Goal: Find specific page/section: Find specific page/section

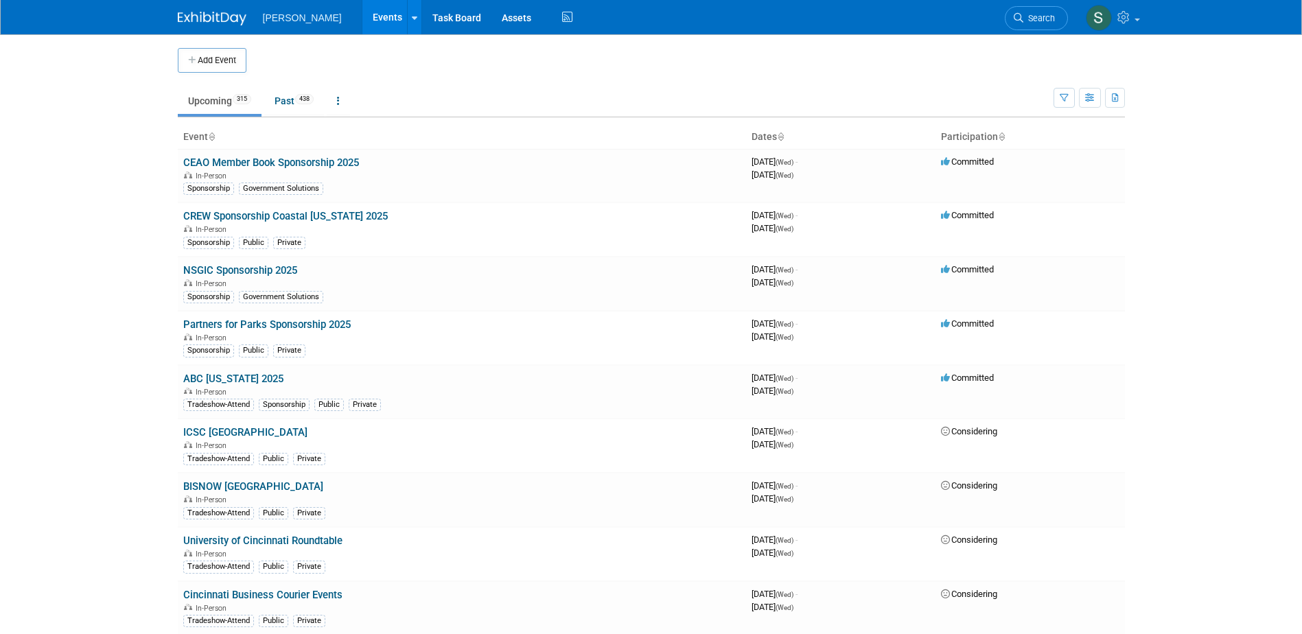
click at [1028, 16] on span "Search" at bounding box center [1040, 18] width 32 height 10
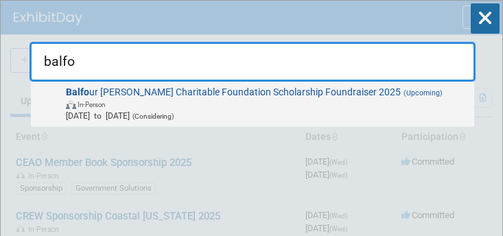
type input "balfo"
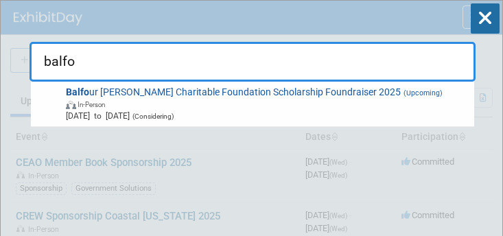
click at [354, 104] on span "In-Person" at bounding box center [268, 104] width 404 height 12
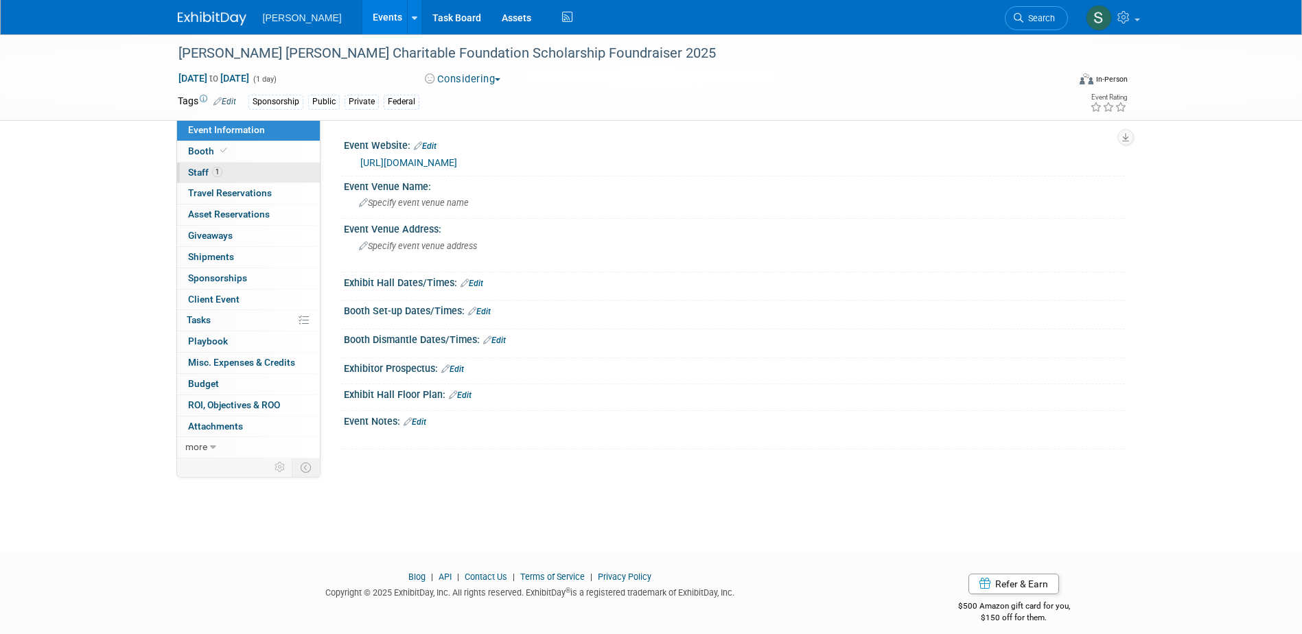
click at [277, 173] on link "1 Staff 1" at bounding box center [248, 173] width 143 height 21
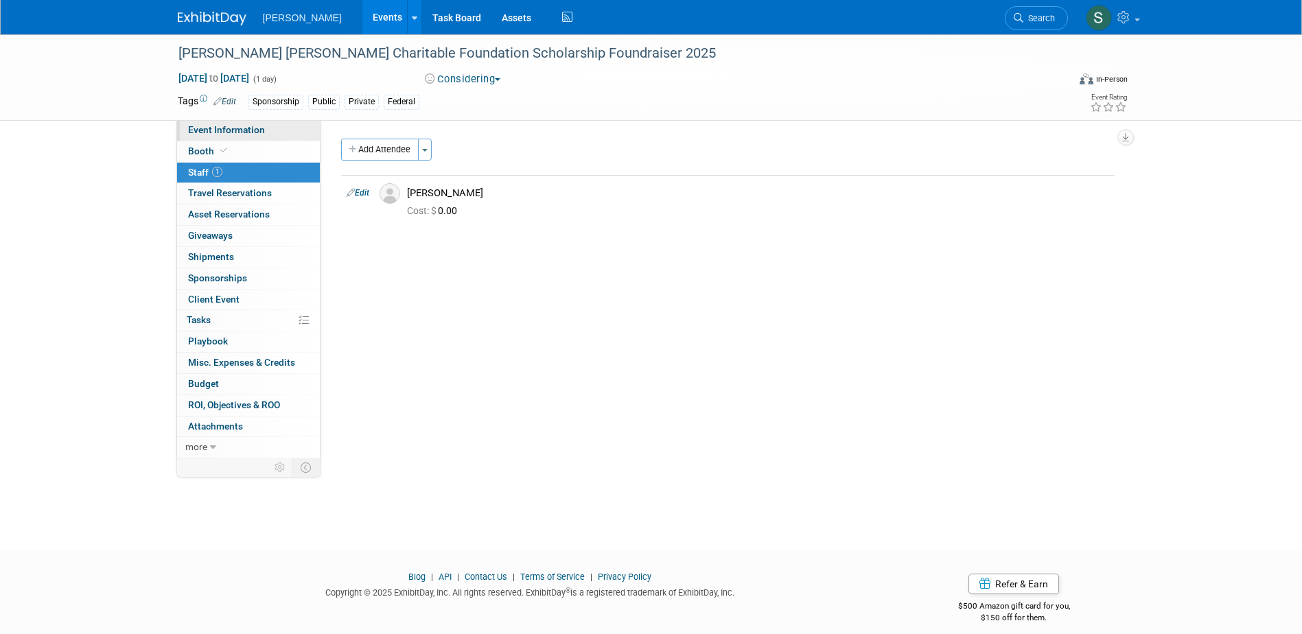
click at [283, 128] on link "Event Information" at bounding box center [248, 130] width 143 height 21
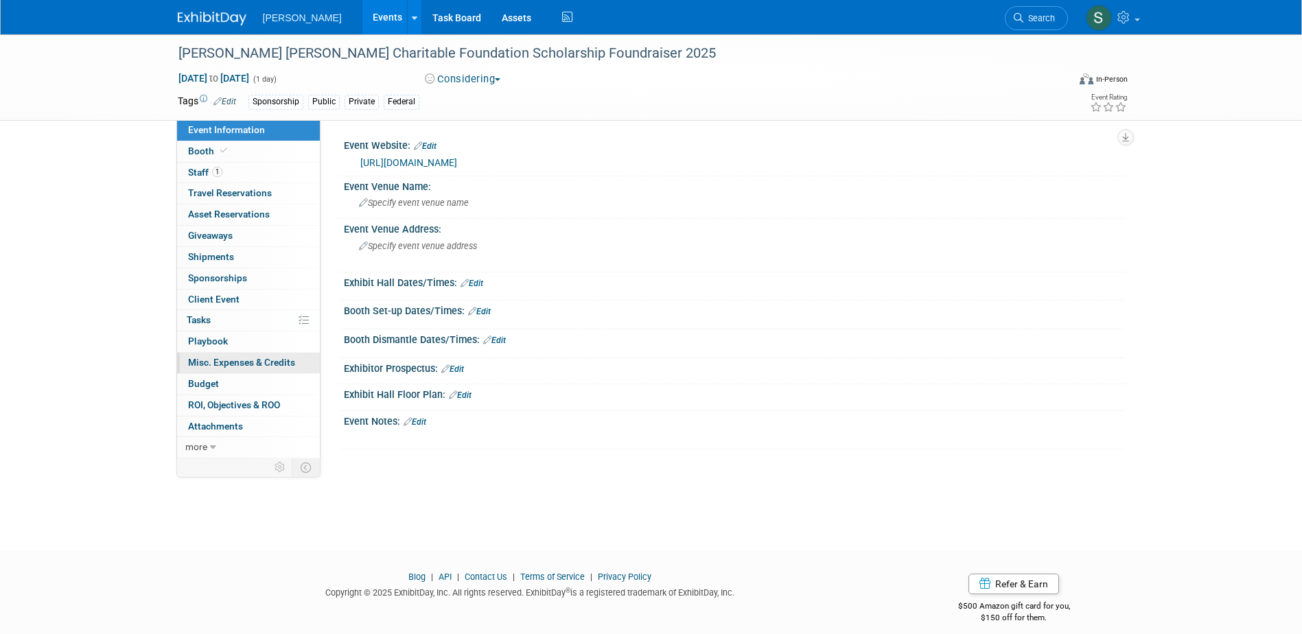
click at [235, 235] on span "Misc. Expenses & Credits 0" at bounding box center [241, 362] width 107 height 11
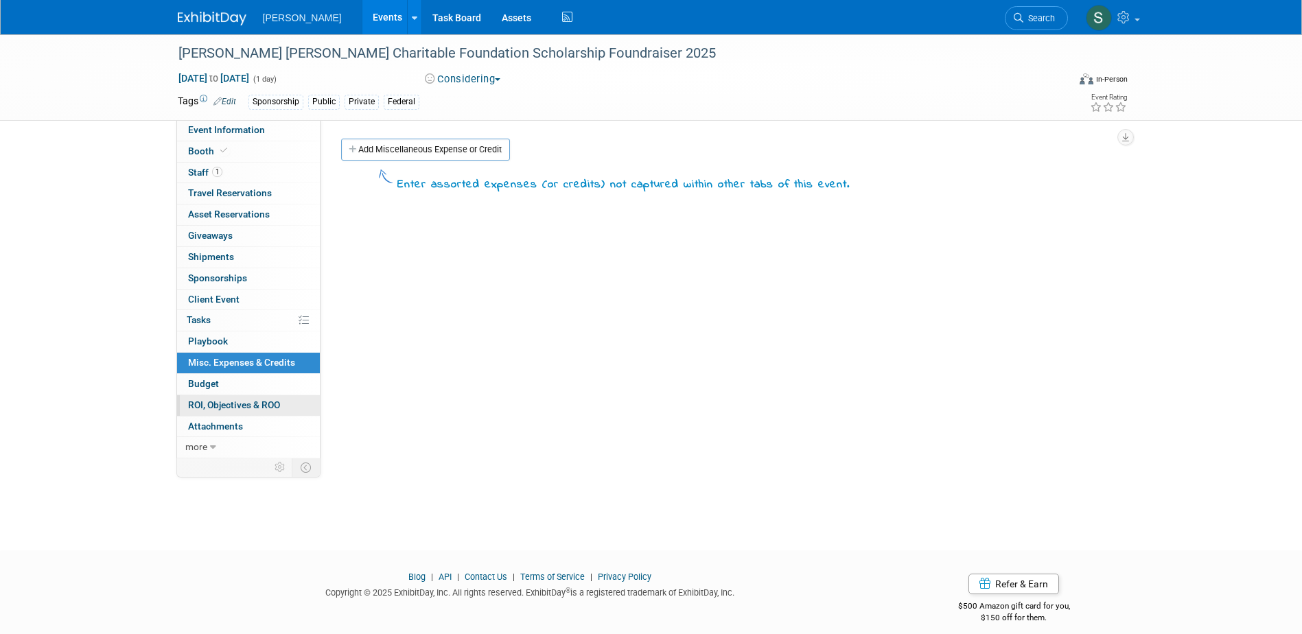
click at [229, 235] on link "0 ROI, Objectives & ROO 0" at bounding box center [248, 405] width 143 height 21
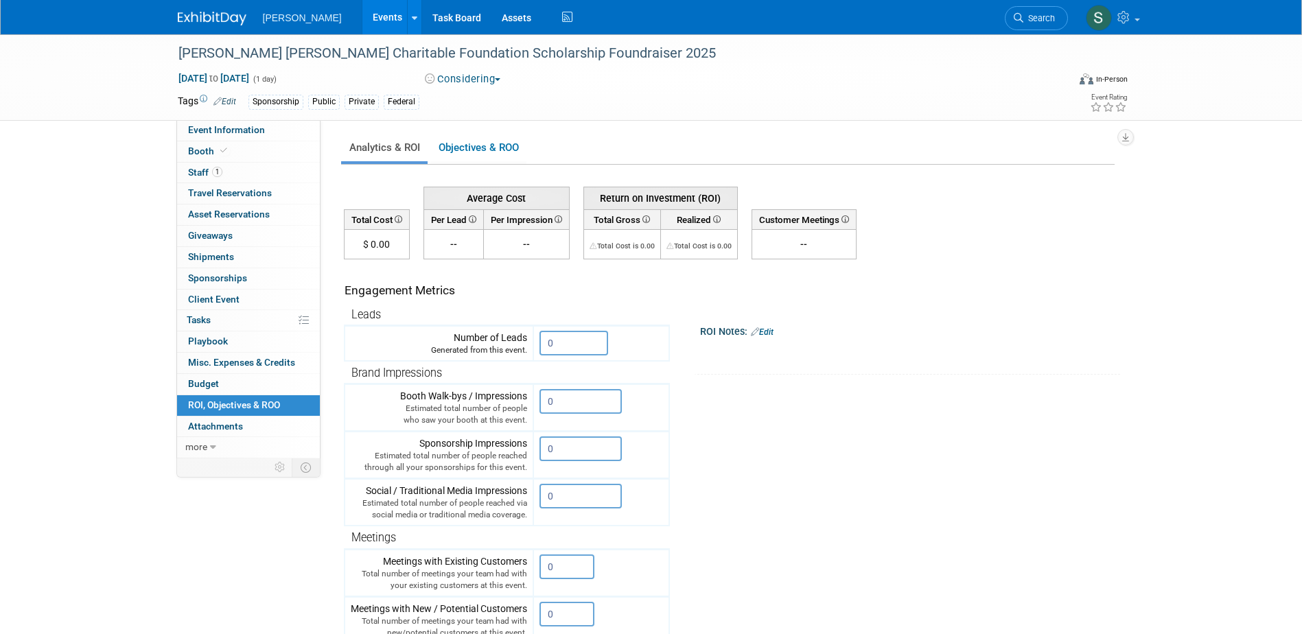
click at [229, 235] on span "Sponsorships 0" at bounding box center [217, 278] width 59 height 11
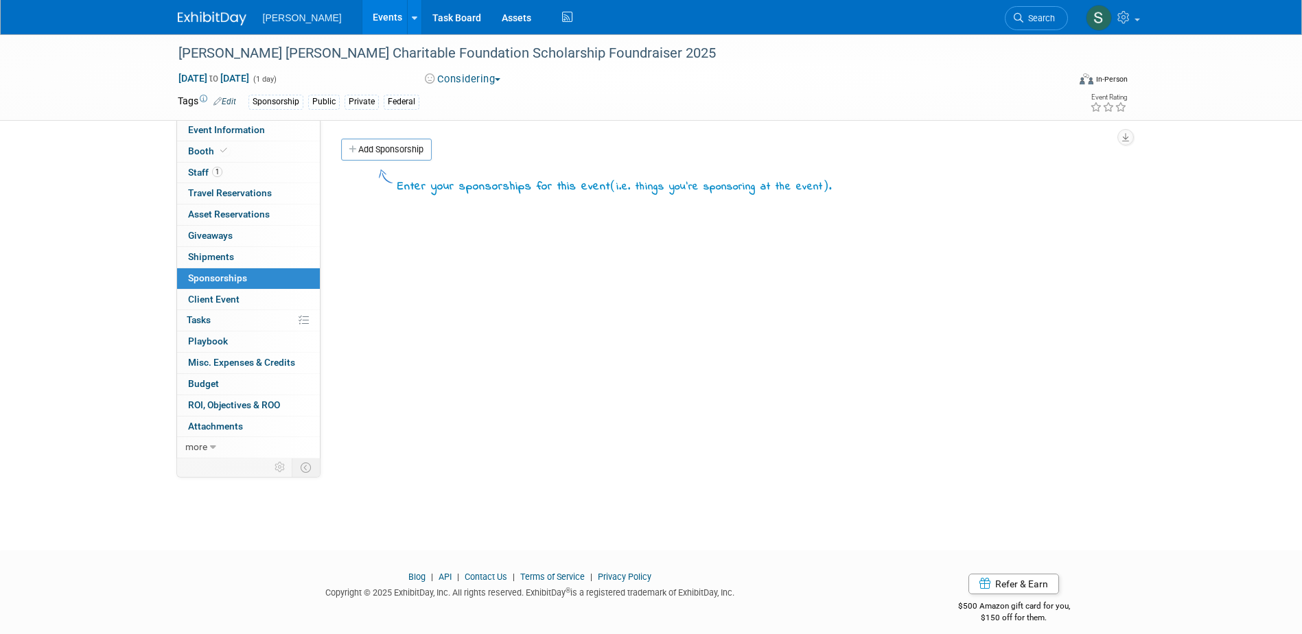
click at [503, 235] on div "Event Website: Edit [URL][DOMAIN_NAME] Event Venue Name: Specify event venue na…" at bounding box center [723, 289] width 805 height 338
click at [242, 132] on span "Event Information" at bounding box center [226, 129] width 77 height 11
